Goal: Information Seeking & Learning: Understand process/instructions

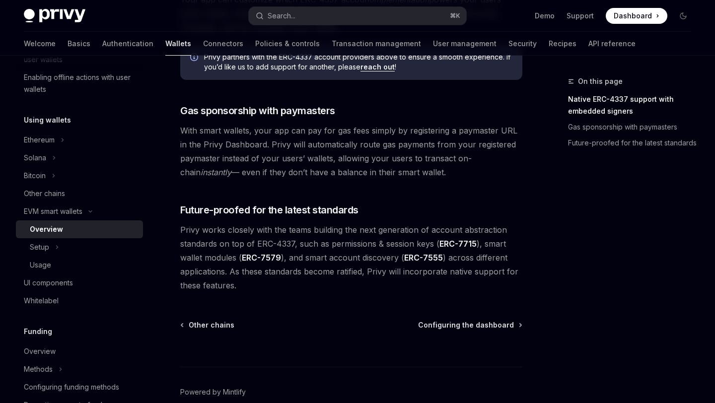
scroll to position [770, 0]
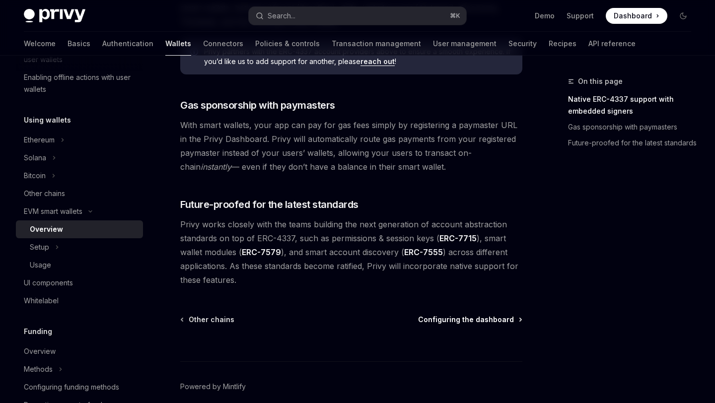
click at [459, 315] on span "Configuring the dashboard" at bounding box center [466, 320] width 96 height 10
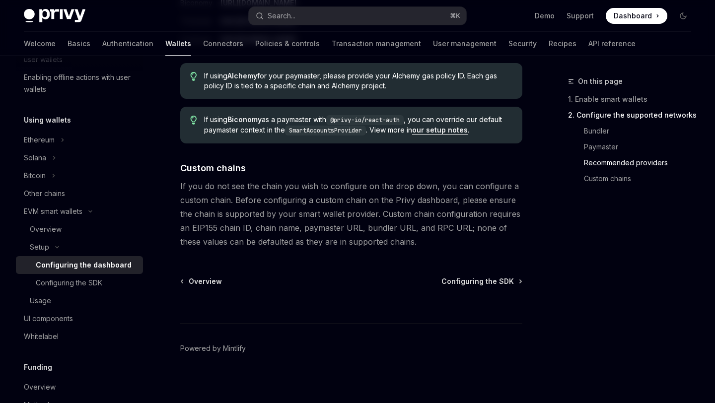
scroll to position [1371, 0]
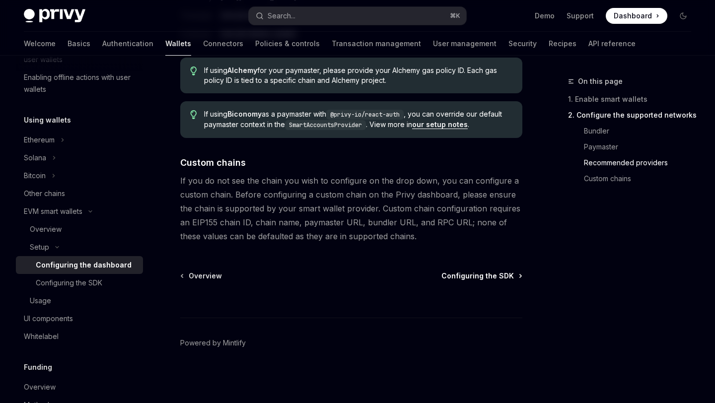
click at [473, 273] on span "Configuring the SDK" at bounding box center [478, 276] width 73 height 10
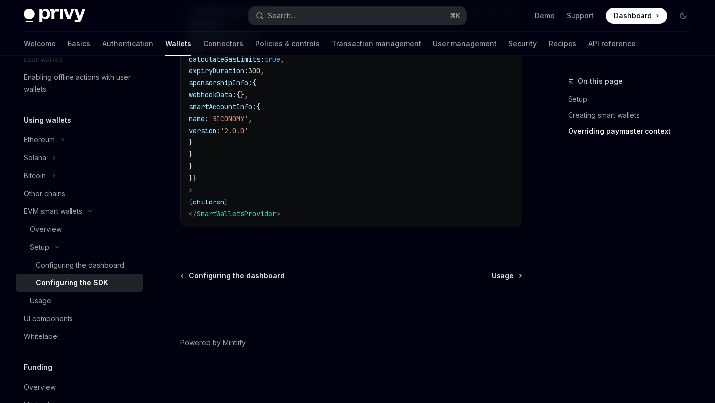
scroll to position [922, 0]
click at [505, 278] on span "Usage" at bounding box center [503, 276] width 22 height 10
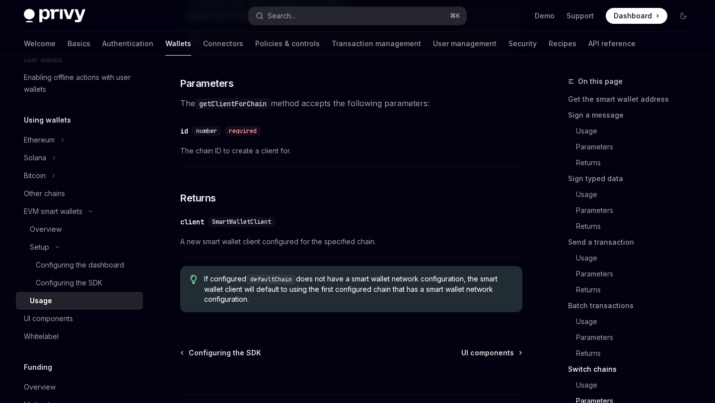
scroll to position [3161, 0]
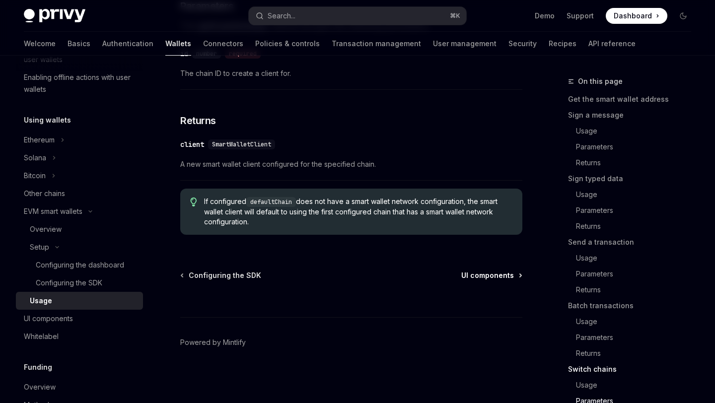
click at [490, 273] on span "UI components" at bounding box center [488, 276] width 53 height 10
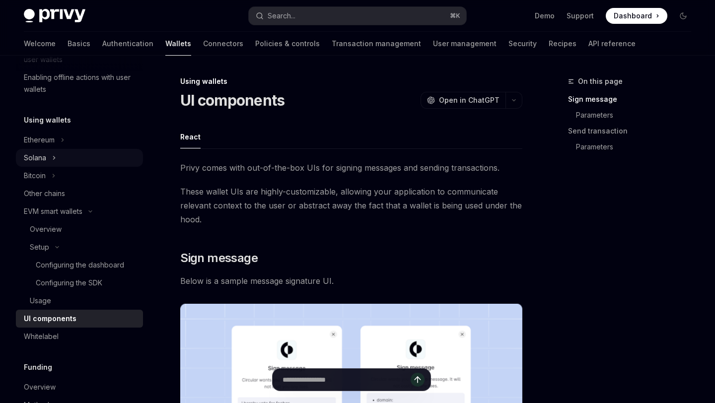
click at [50, 159] on button "Solana" at bounding box center [79, 158] width 127 height 18
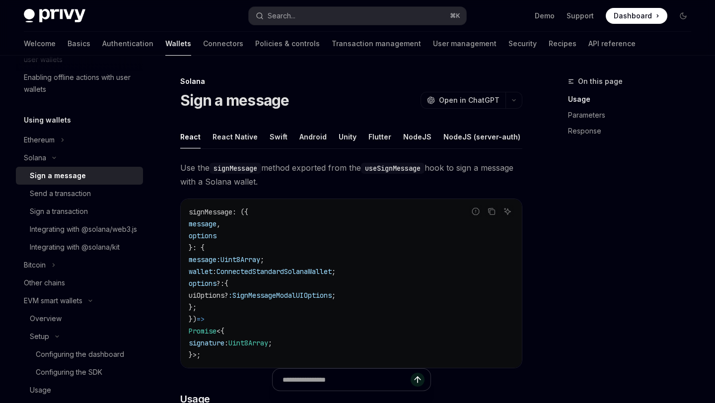
click at [51, 176] on div "Sign a message" at bounding box center [58, 176] width 56 height 12
click at [55, 195] on div "Send a transaction" at bounding box center [60, 194] width 61 height 12
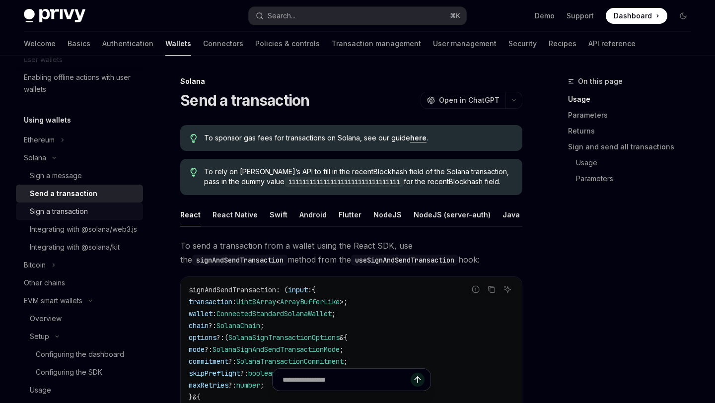
click at [73, 205] on link "Sign a transaction" at bounding box center [79, 212] width 127 height 18
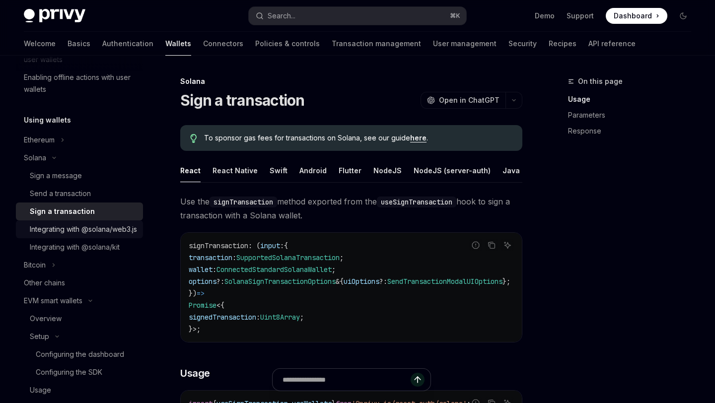
click at [69, 233] on div "Integrating with @solana/web3.js" at bounding box center [83, 230] width 107 height 12
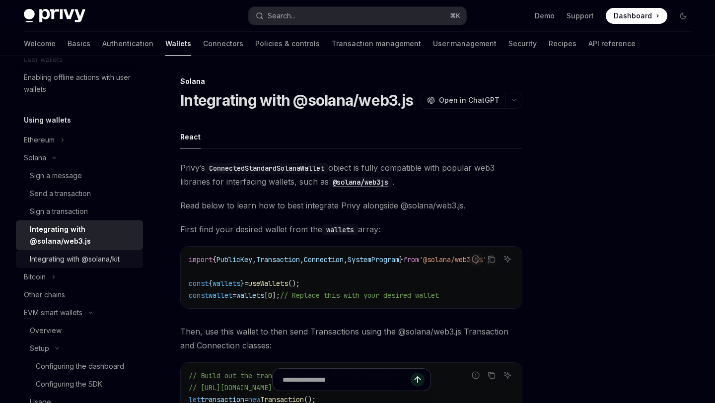
click at [71, 259] on div "Integrating with @solana/kit" at bounding box center [75, 259] width 90 height 12
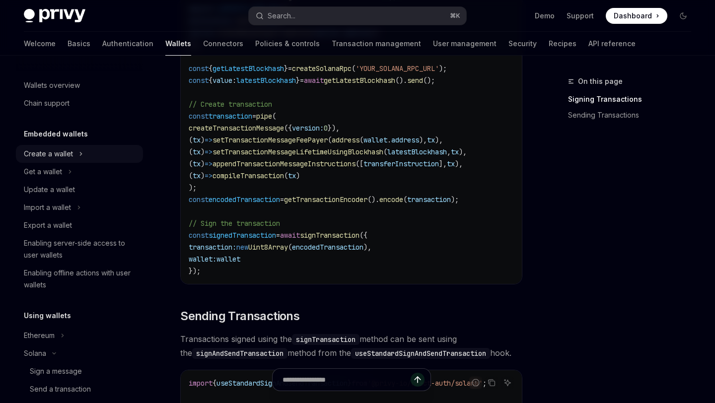
click at [75, 157] on button "Create a wallet" at bounding box center [79, 154] width 127 height 18
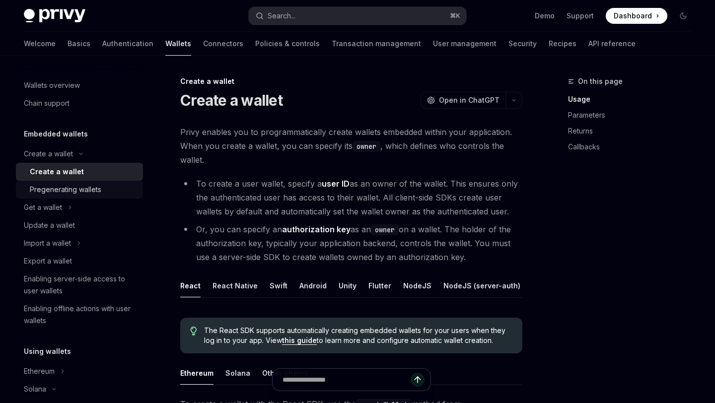
click at [82, 189] on div "Pregenerating wallets" at bounding box center [66, 190] width 72 height 12
type textarea "*"
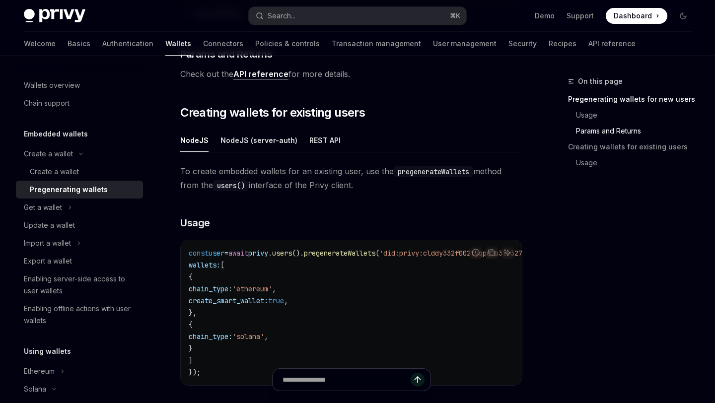
scroll to position [419, 0]
